Goal: Transaction & Acquisition: Subscribe to service/newsletter

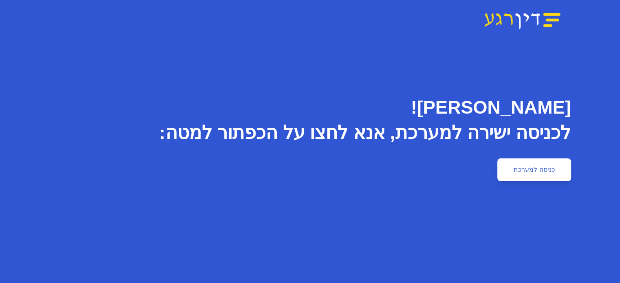
click at [570, 170] on link "כניסה למערכת" at bounding box center [533, 169] width 73 height 23
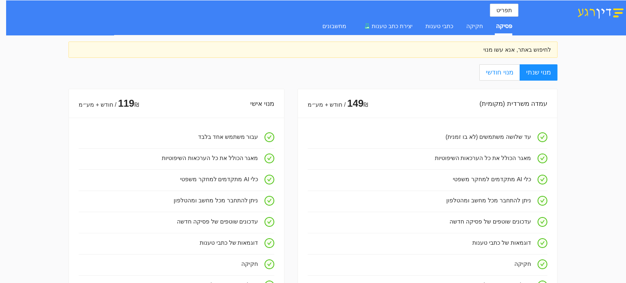
click at [502, 74] on span "מנוי חודשי" at bounding box center [499, 72] width 27 height 7
click at [519, 73] on input "מנוי חודשי" at bounding box center [519, 73] width 1 height 1
radio input "true"
click at [541, 73] on span "מנוי שנתי" at bounding box center [538, 72] width 25 height 7
click at [556, 73] on input "מנוי שנתי" at bounding box center [556, 73] width 1 height 1
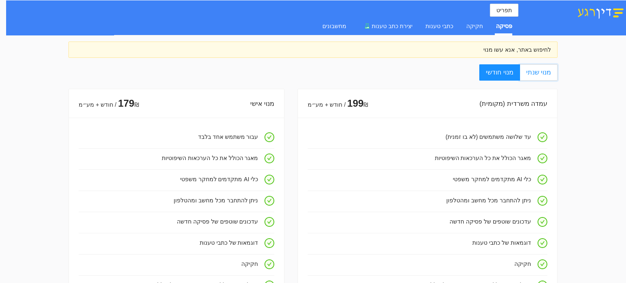
radio input "true"
click at [501, 69] on span "מנוי חודשי" at bounding box center [499, 72] width 27 height 7
click at [519, 73] on input "מנוי חודשי" at bounding box center [519, 73] width 1 height 1
radio input "true"
radio input "false"
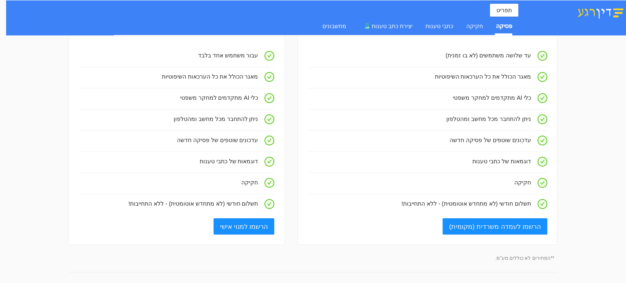
scroll to position [41, 0]
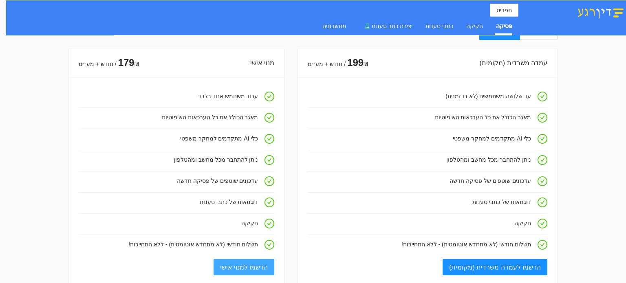
click at [249, 264] on span "הרשמו למנוי אישי" at bounding box center [244, 267] width 48 height 10
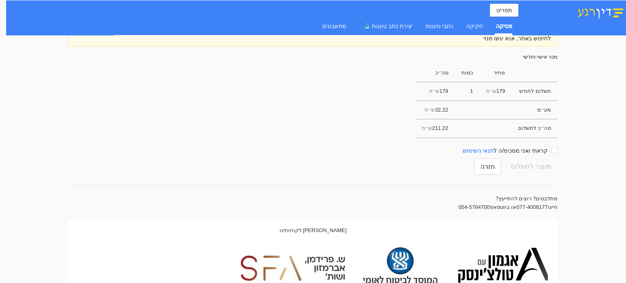
scroll to position [0, 0]
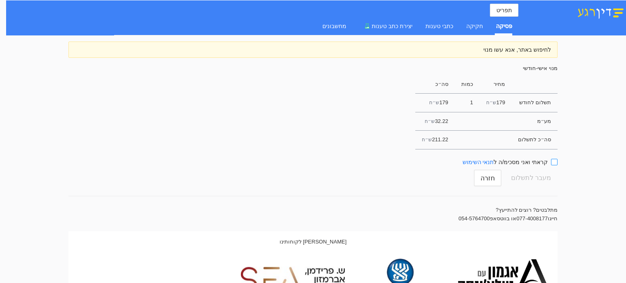
drag, startPoint x: 557, startPoint y: 160, endPoint x: 553, endPoint y: 168, distance: 8.4
click at [557, 160] on input "קראתי ואני מסכימ/ה ל תנאי השימוש" at bounding box center [554, 162] width 7 height 7
checkbox input "true"
click at [541, 175] on span "מעבר לתשלום" at bounding box center [531, 177] width 40 height 15
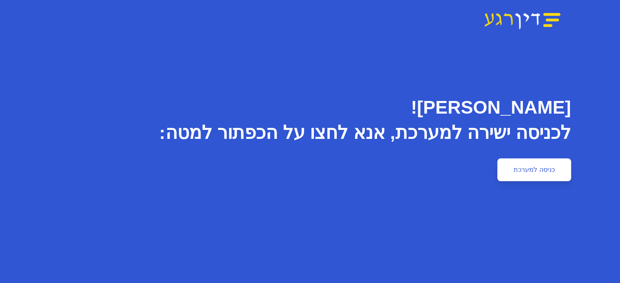
click at [570, 173] on link "כניסה למערכת" at bounding box center [533, 169] width 73 height 23
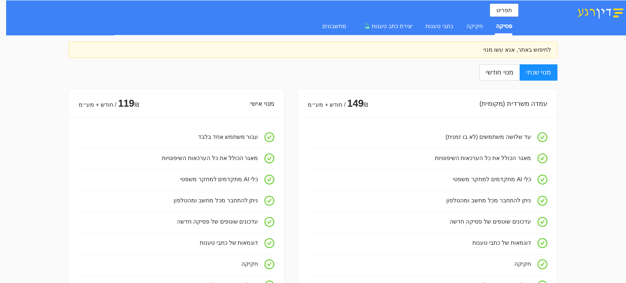
click at [602, 8] on img at bounding box center [600, 12] width 51 height 14
click at [499, 11] on span "תפריט" at bounding box center [503, 10] width 15 height 9
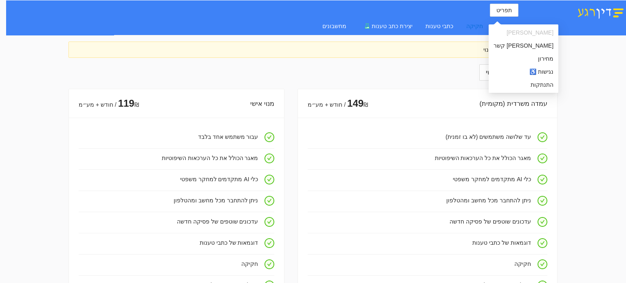
click at [473, 26] on div "חקיקה" at bounding box center [474, 26] width 17 height 9
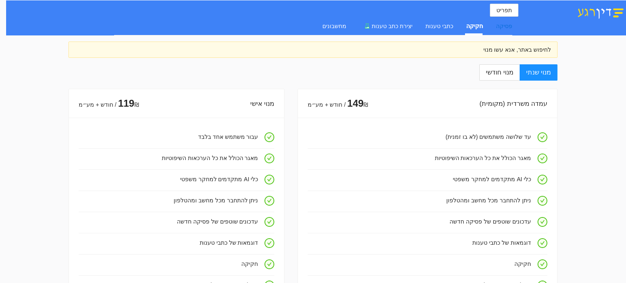
click at [502, 26] on div "פסיקה" at bounding box center [504, 26] width 16 height 9
click at [495, 49] on div "לחיפוש באתר, אנא עשו מנוי" at bounding box center [313, 49] width 476 height 9
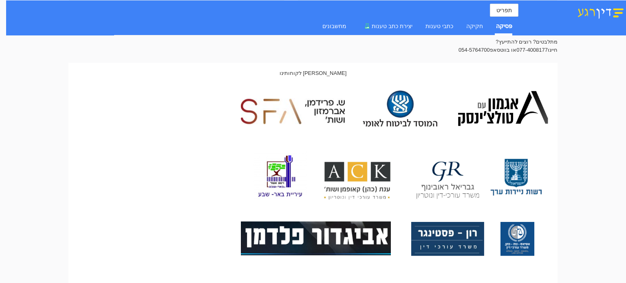
scroll to position [204, 0]
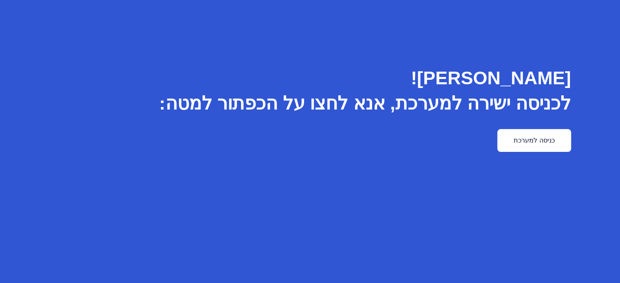
scroll to position [54, 0]
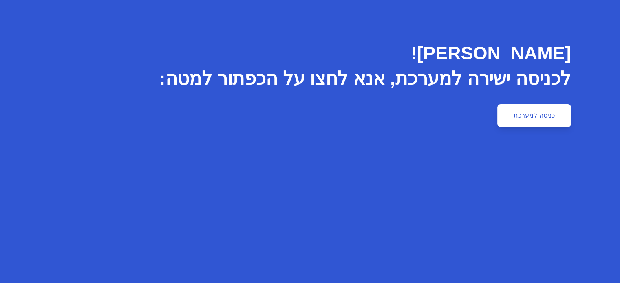
click at [570, 120] on link "כניסה למערכת" at bounding box center [533, 115] width 73 height 23
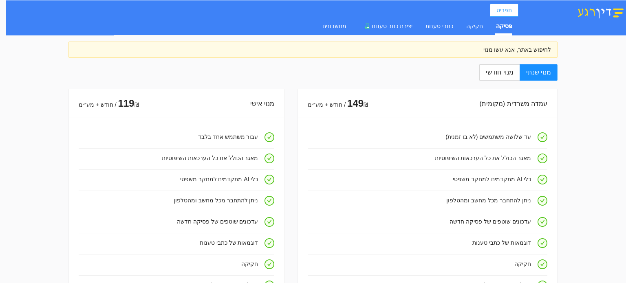
click at [503, 10] on span "תפריט" at bounding box center [503, 10] width 15 height 9
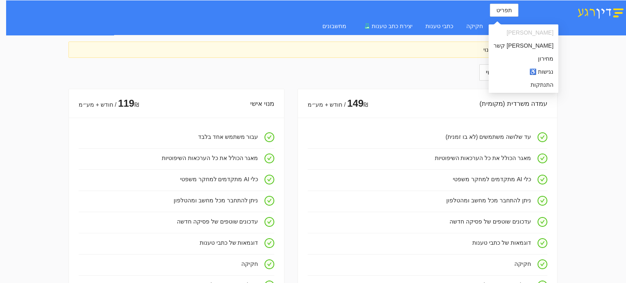
click at [593, 11] on img at bounding box center [600, 12] width 51 height 14
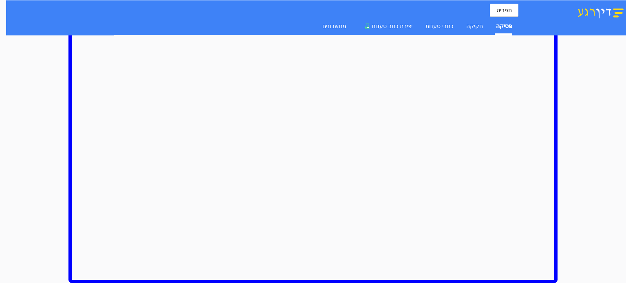
scroll to position [492, 0]
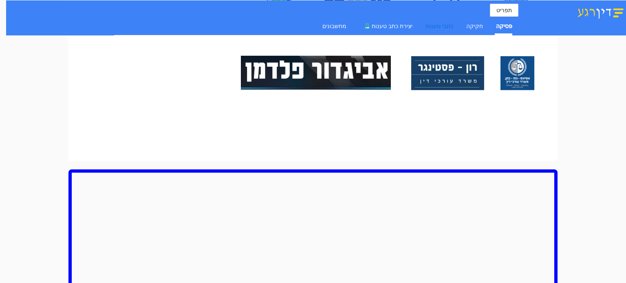
click at [438, 27] on div "כתבי טענות" at bounding box center [439, 26] width 28 height 9
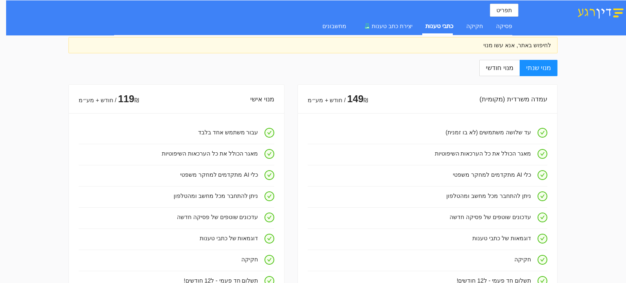
scroll to position [0, 0]
